Goal: Go to known website: Access a specific website the user already knows

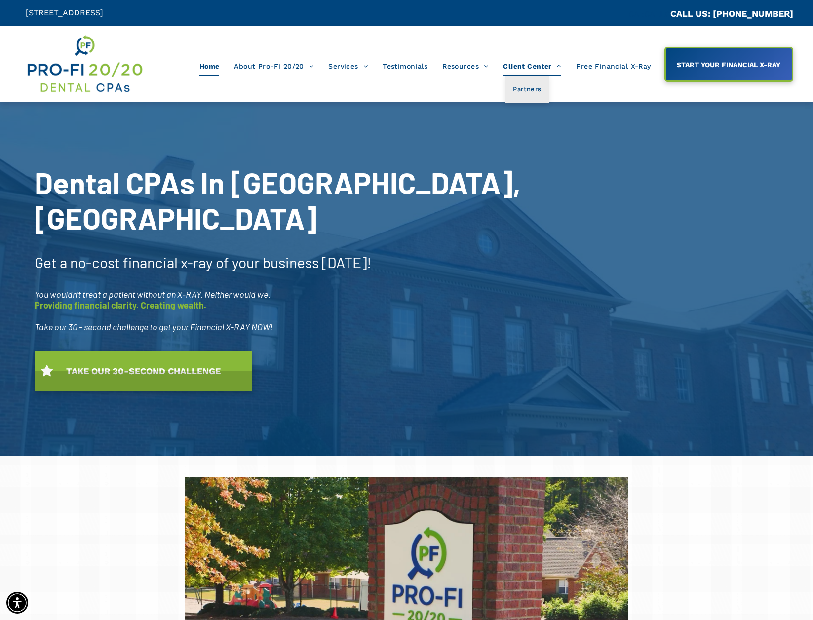
click at [528, 63] on span "Client Center" at bounding box center [532, 66] width 58 height 19
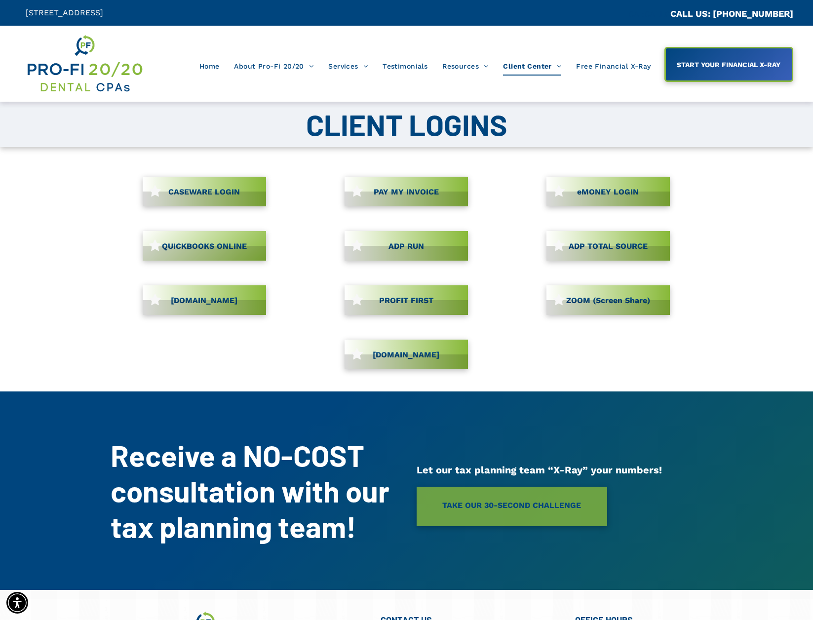
click at [212, 191] on span "CASEWARE LOGIN" at bounding box center [204, 191] width 79 height 19
